Goal: Complete application form

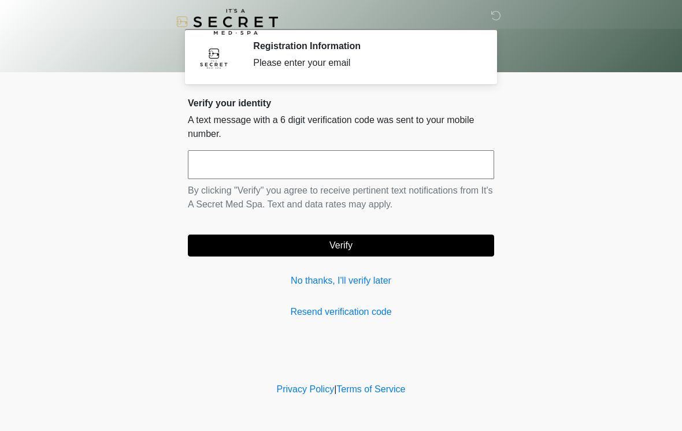
click at [320, 175] on input "text" at bounding box center [341, 164] width 306 height 29
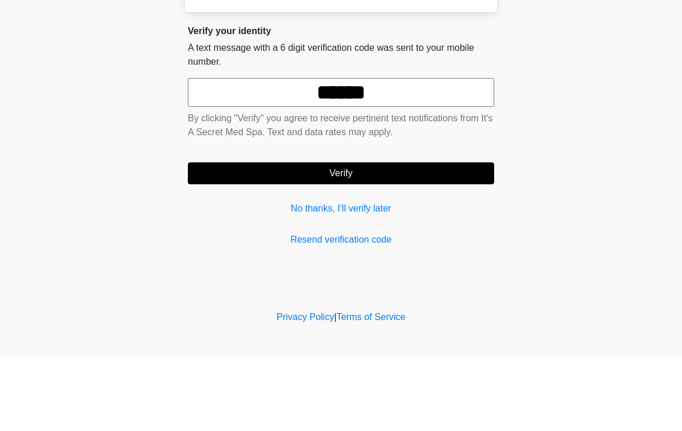
type input "******"
click at [404, 235] on button "Verify" at bounding box center [341, 246] width 306 height 22
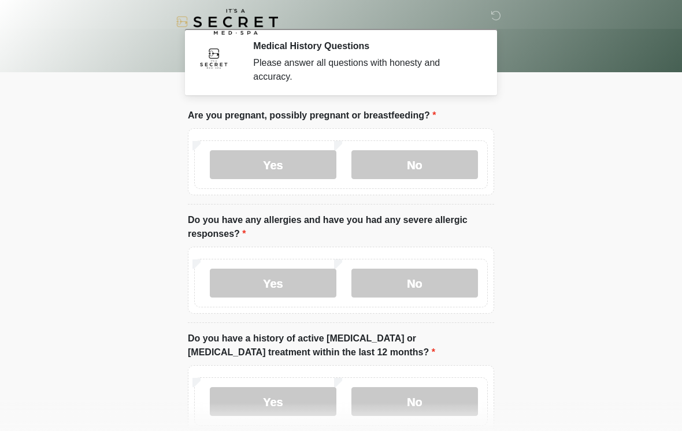
click at [431, 162] on label "No" at bounding box center [415, 164] width 127 height 29
click at [446, 282] on label "No" at bounding box center [415, 283] width 127 height 29
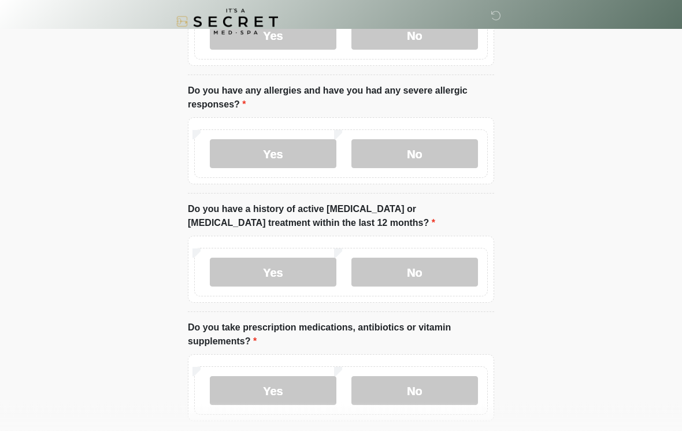
scroll to position [130, 0]
click at [429, 277] on label "No" at bounding box center [415, 272] width 127 height 29
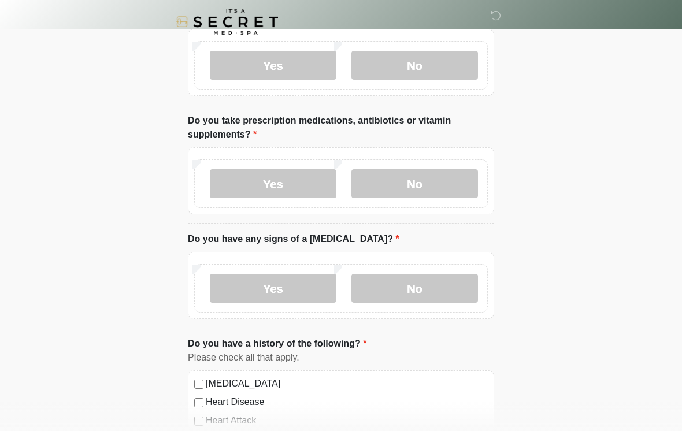
scroll to position [351, 0]
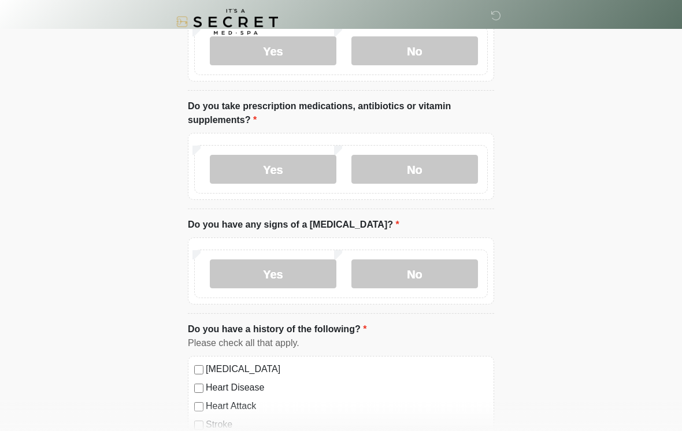
click at [436, 170] on label "No" at bounding box center [415, 169] width 127 height 29
click at [441, 271] on label "No" at bounding box center [415, 274] width 127 height 29
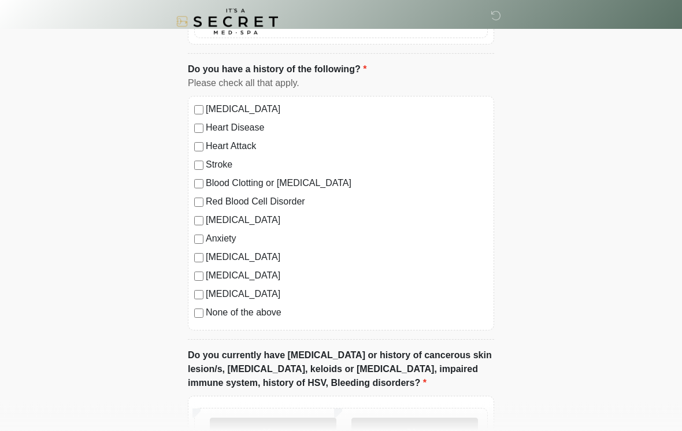
scroll to position [611, 0]
click at [261, 298] on label "[MEDICAL_DATA]" at bounding box center [347, 294] width 282 height 14
click at [262, 316] on label "None of the above" at bounding box center [347, 313] width 282 height 14
click at [210, 297] on label "[MEDICAL_DATA]" at bounding box center [347, 294] width 282 height 14
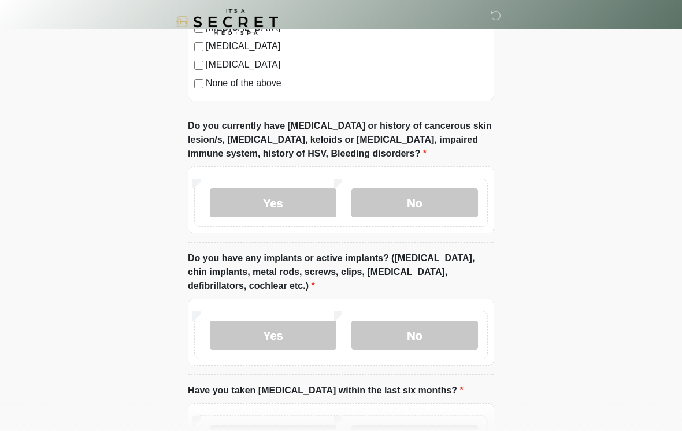
scroll to position [847, 0]
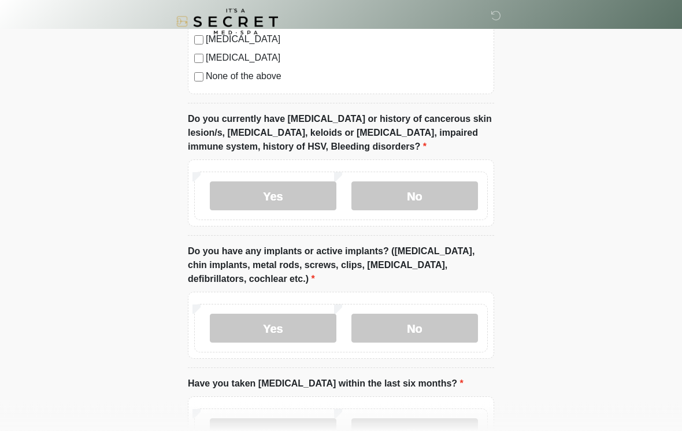
click at [405, 190] on label "No" at bounding box center [415, 196] width 127 height 29
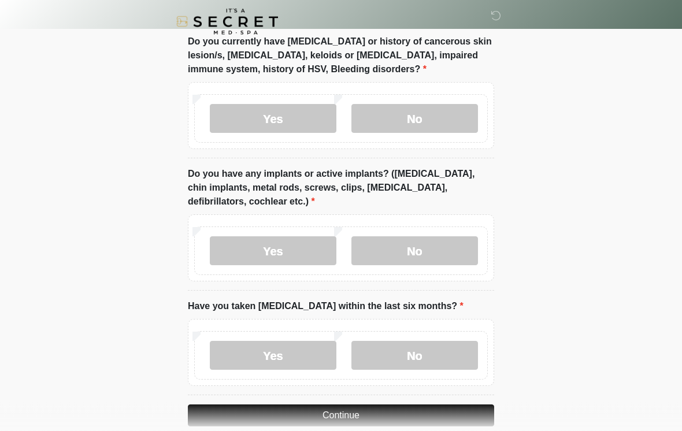
click at [302, 247] on label "Yes" at bounding box center [273, 251] width 127 height 29
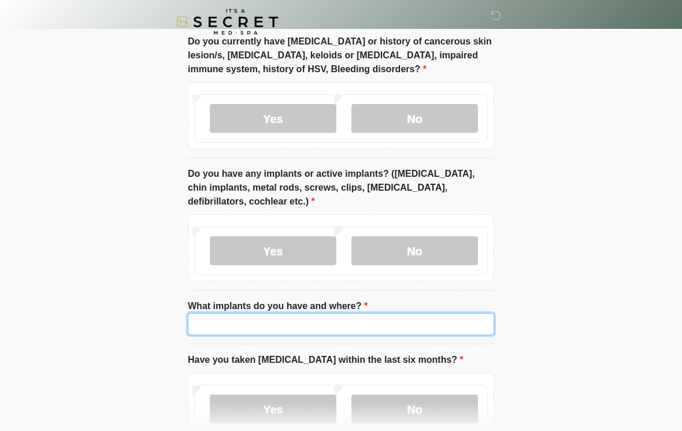
click at [344, 320] on input "What implants do you have and where?" at bounding box center [341, 324] width 306 height 22
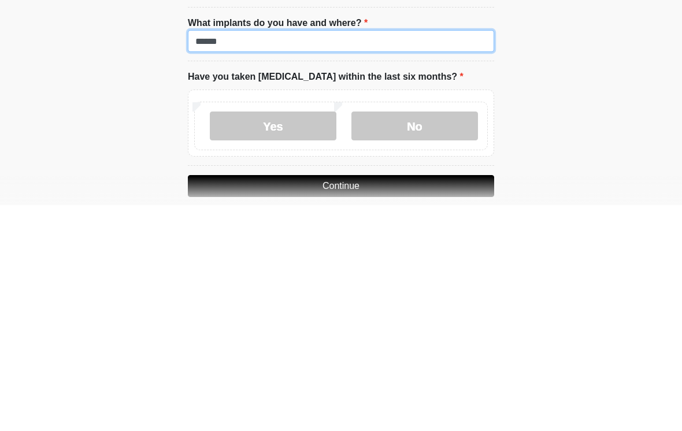
scroll to position [983, 0]
type input "******"
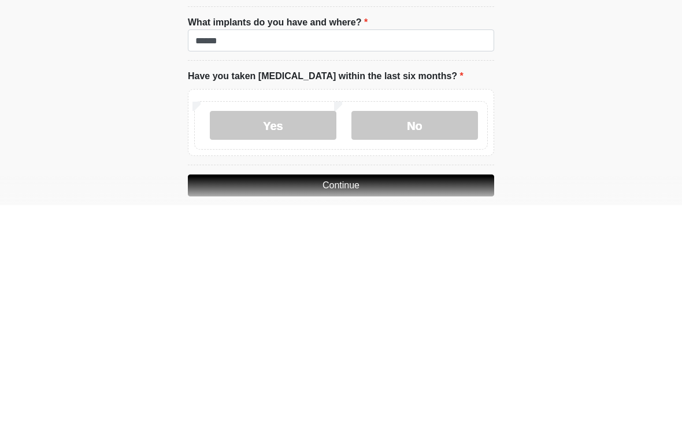
click at [432, 337] on label "No" at bounding box center [415, 351] width 127 height 29
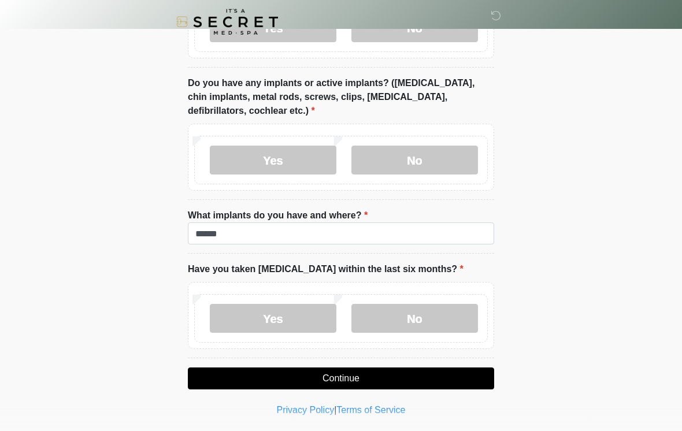
click at [389, 379] on button "Continue" at bounding box center [341, 379] width 306 height 22
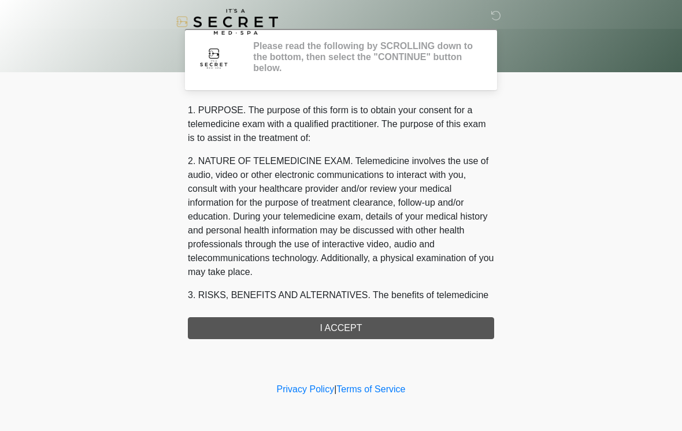
scroll to position [0, 0]
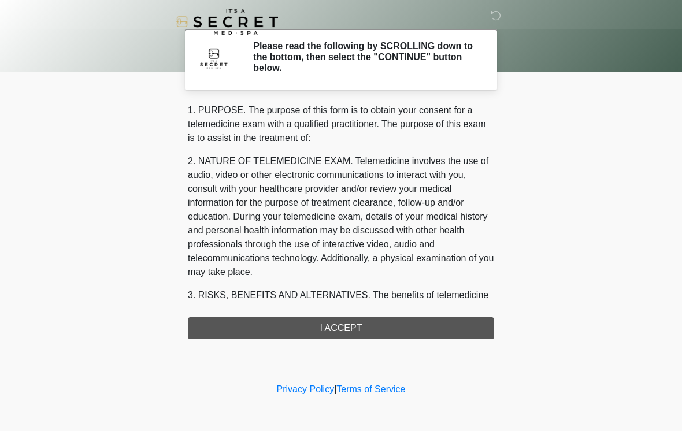
click at [365, 331] on div "1. PURPOSE. The purpose of this form is to obtain your consent for a telemedici…" at bounding box center [341, 221] width 306 height 236
click at [346, 333] on div "1. PURPOSE. The purpose of this form is to obtain your consent for a telemedici…" at bounding box center [341, 221] width 306 height 236
click at [344, 325] on div "1. PURPOSE. The purpose of this form is to obtain your consent for a telemedici…" at bounding box center [341, 221] width 306 height 236
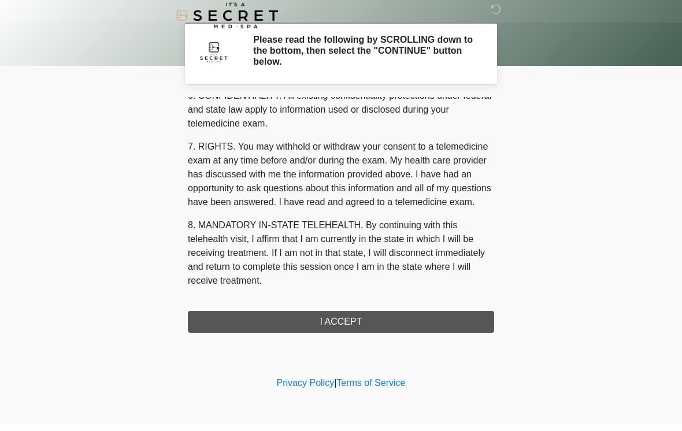
scroll to position [471, 0]
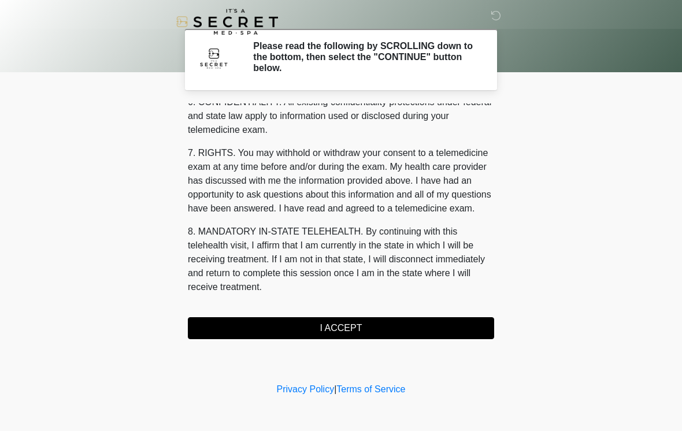
click at [353, 334] on button "I ACCEPT" at bounding box center [341, 328] width 306 height 22
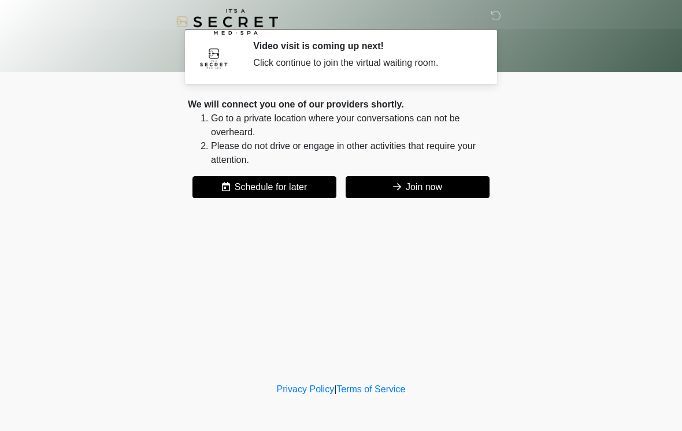
click at [432, 197] on button "Join now" at bounding box center [418, 187] width 144 height 22
